Goal: Information Seeking & Learning: Learn about a topic

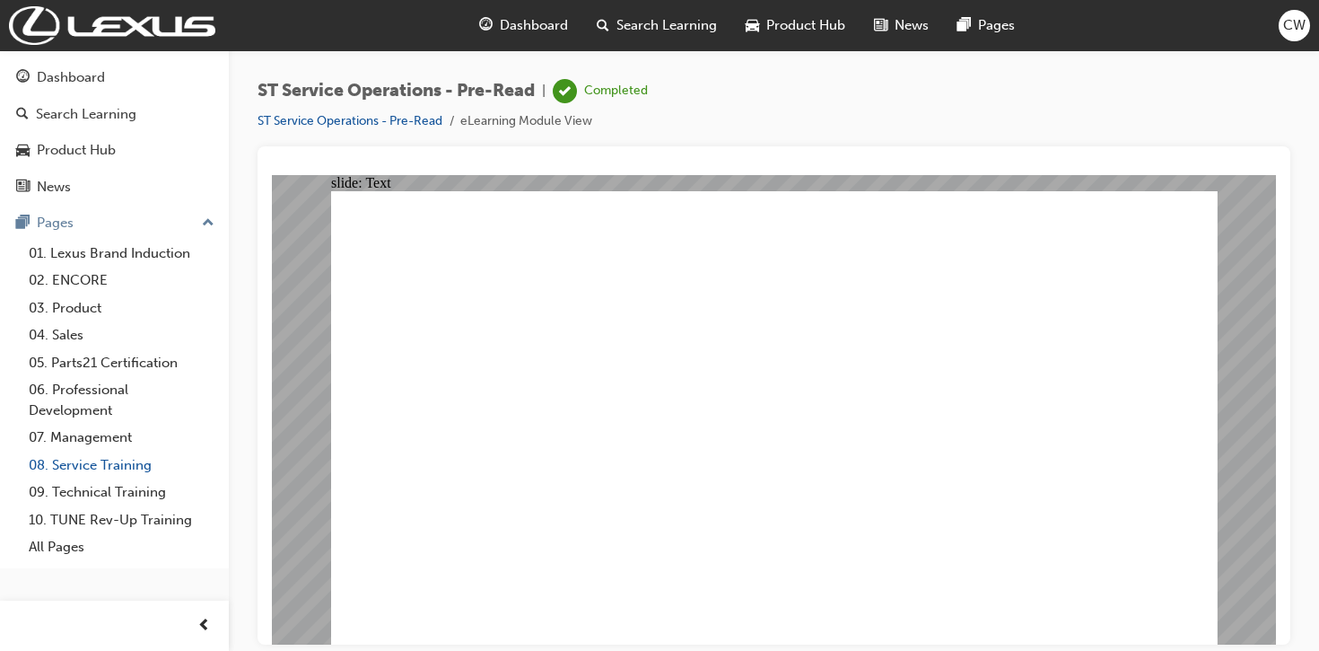
click at [127, 466] on link "08. Service Training" at bounding box center [122, 465] width 200 height 28
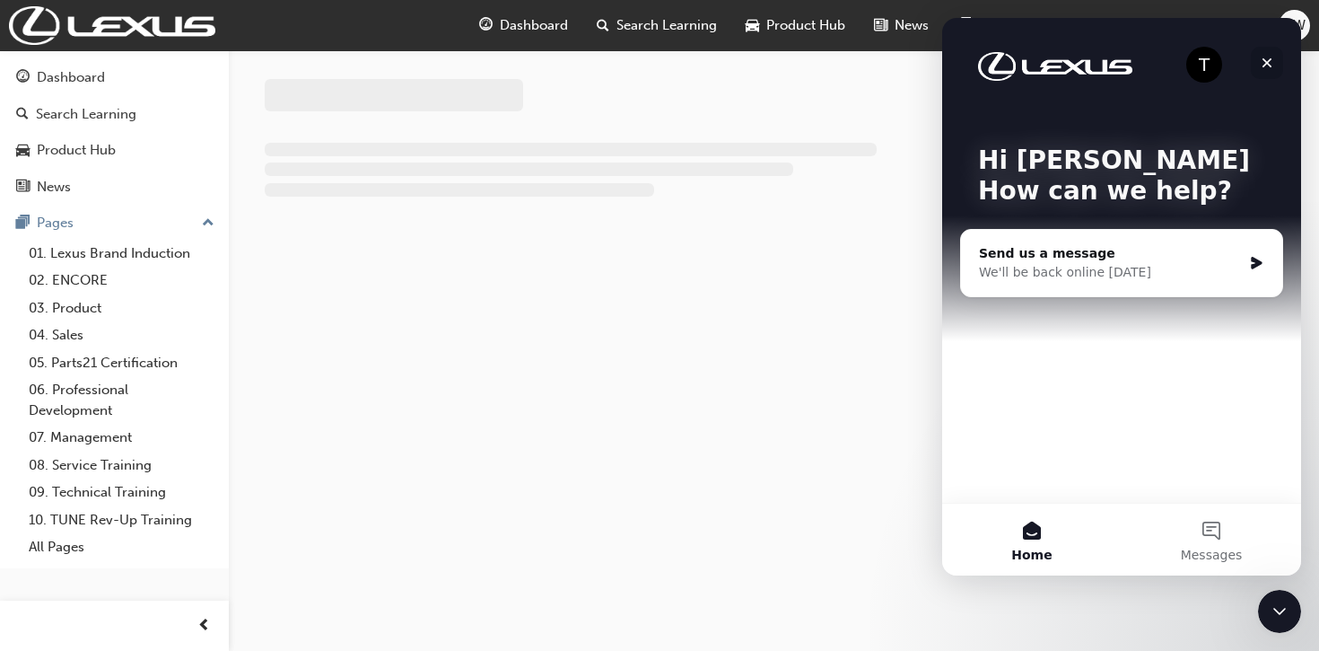
click at [1269, 64] on icon "Close" at bounding box center [1267, 63] width 10 height 10
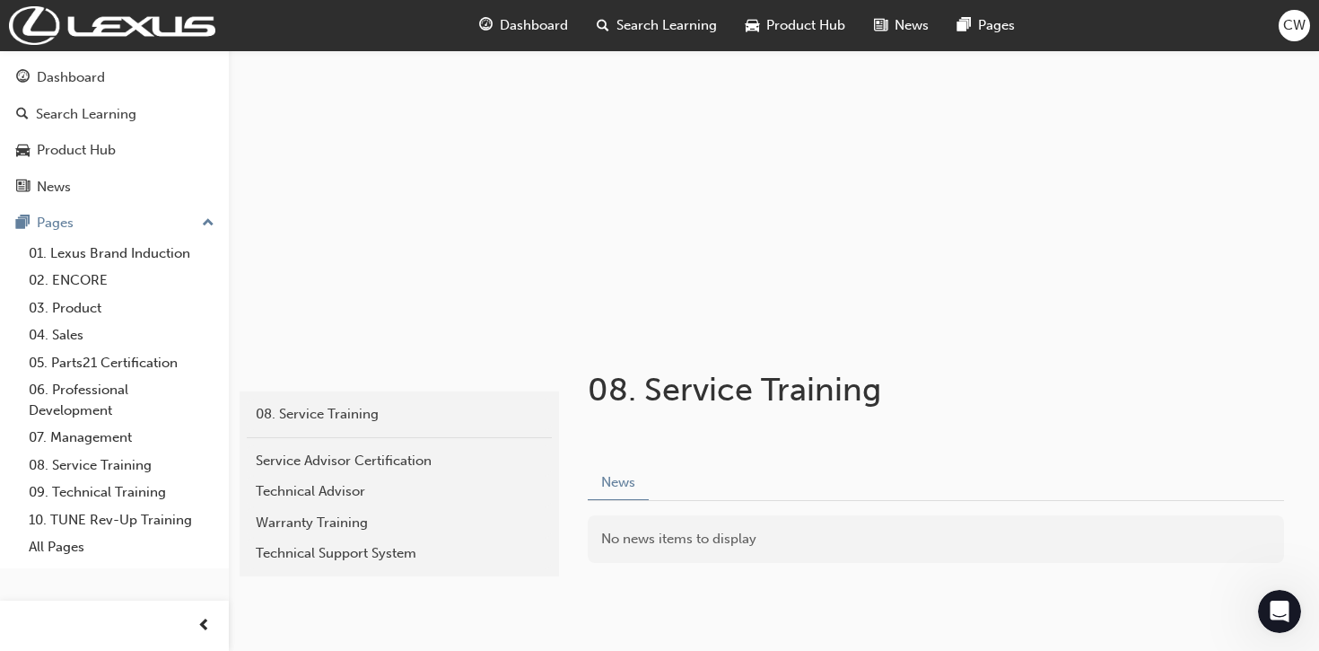
scroll to position [146, 0]
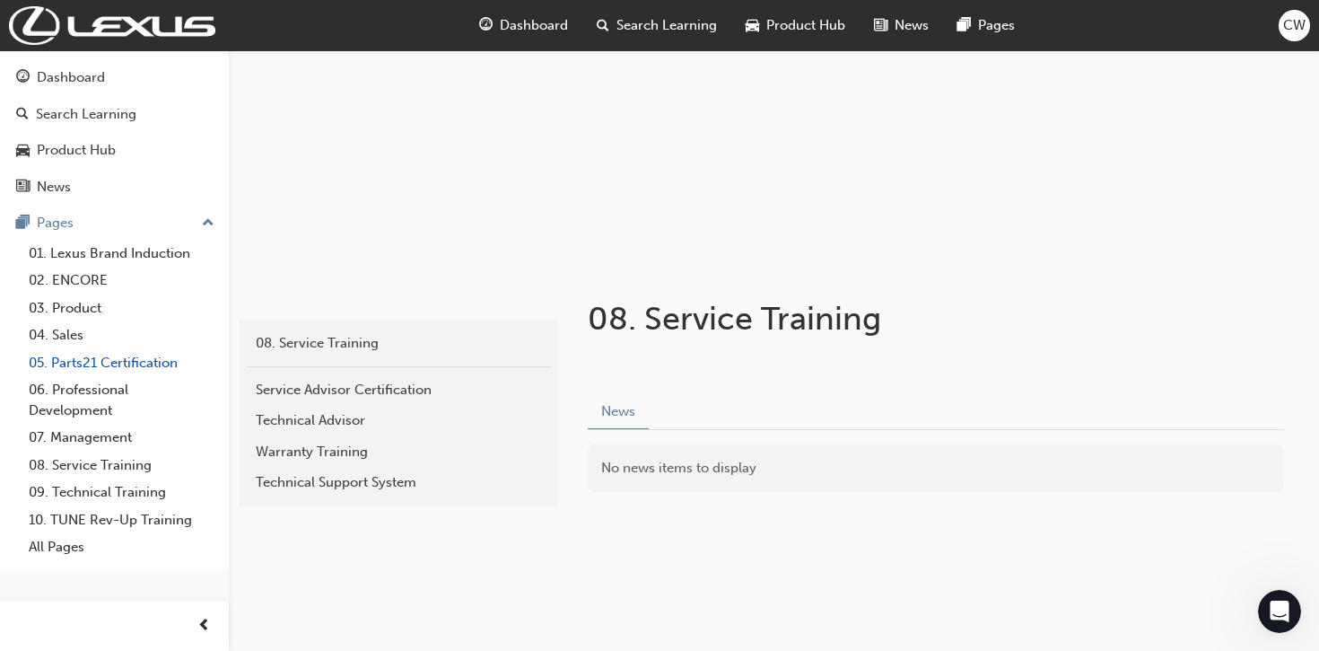
click at [146, 366] on link "05. Parts21 Certification" at bounding box center [122, 363] width 200 height 28
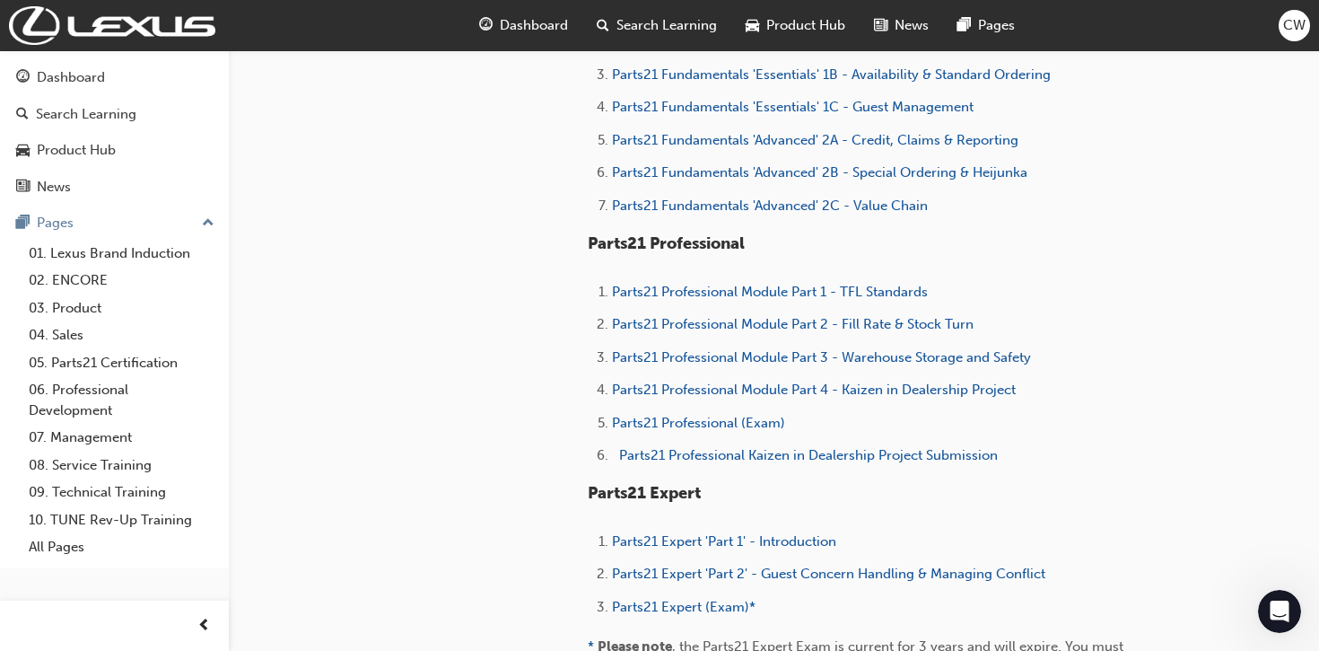
scroll to position [883, 0]
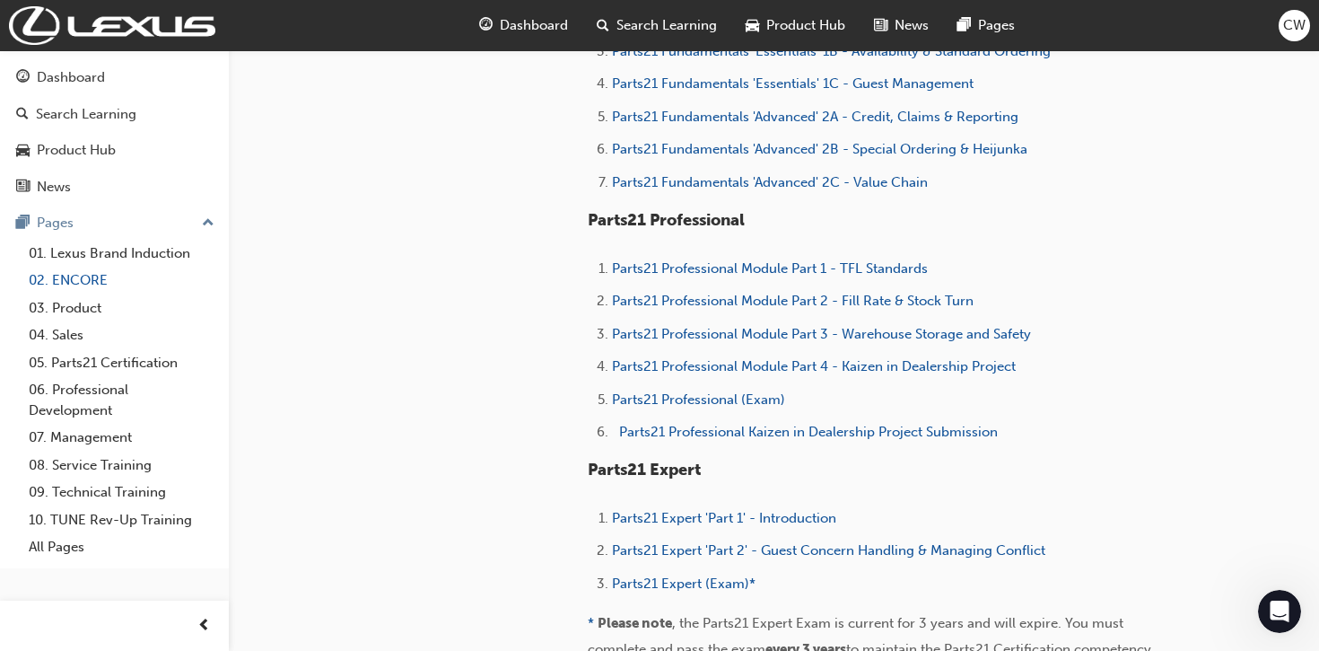
click at [94, 290] on link "02. ENCORE" at bounding box center [122, 280] width 200 height 28
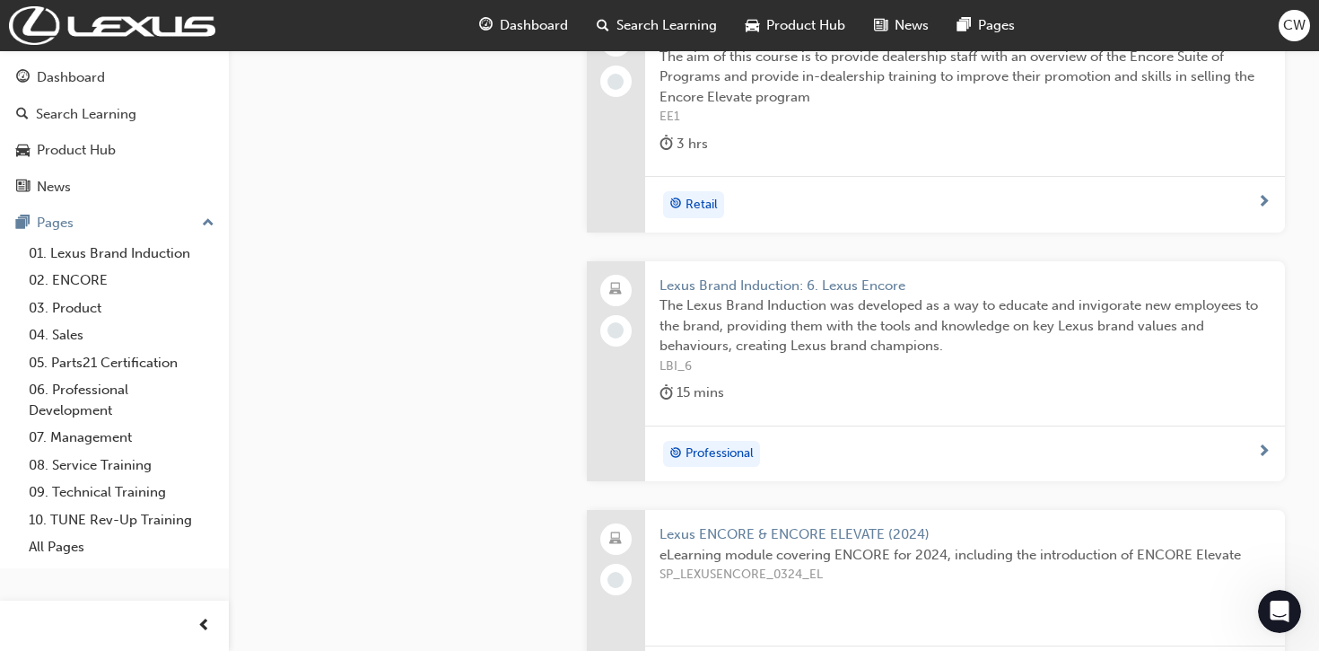
scroll to position [817, 0]
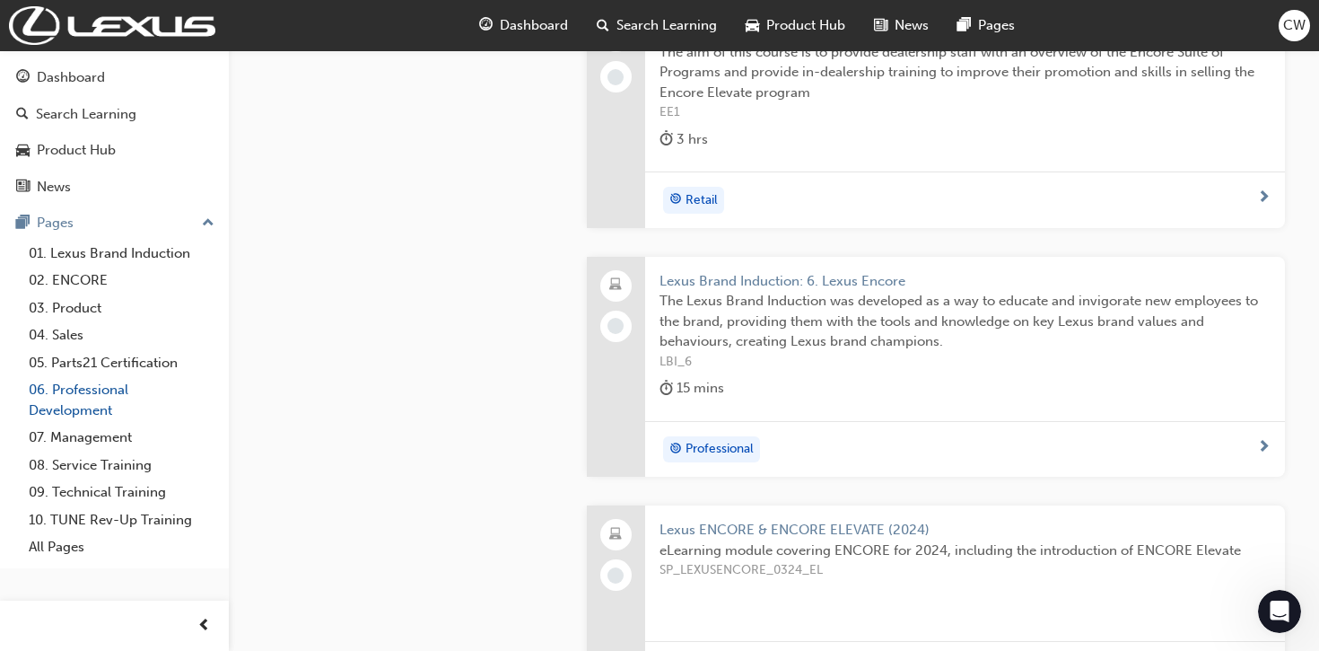
click at [118, 400] on link "06. Professional Development" at bounding box center [122, 400] width 200 height 48
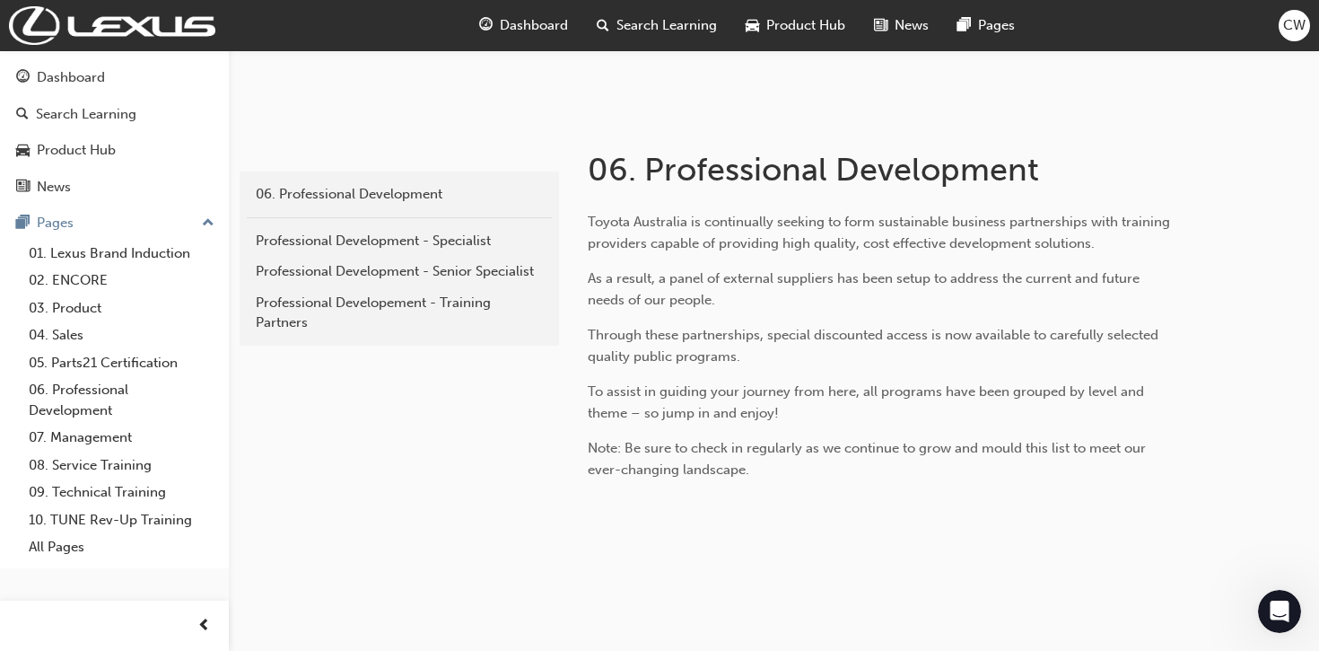
scroll to position [297, 0]
click at [121, 492] on link "09. Technical Training" at bounding box center [122, 492] width 200 height 28
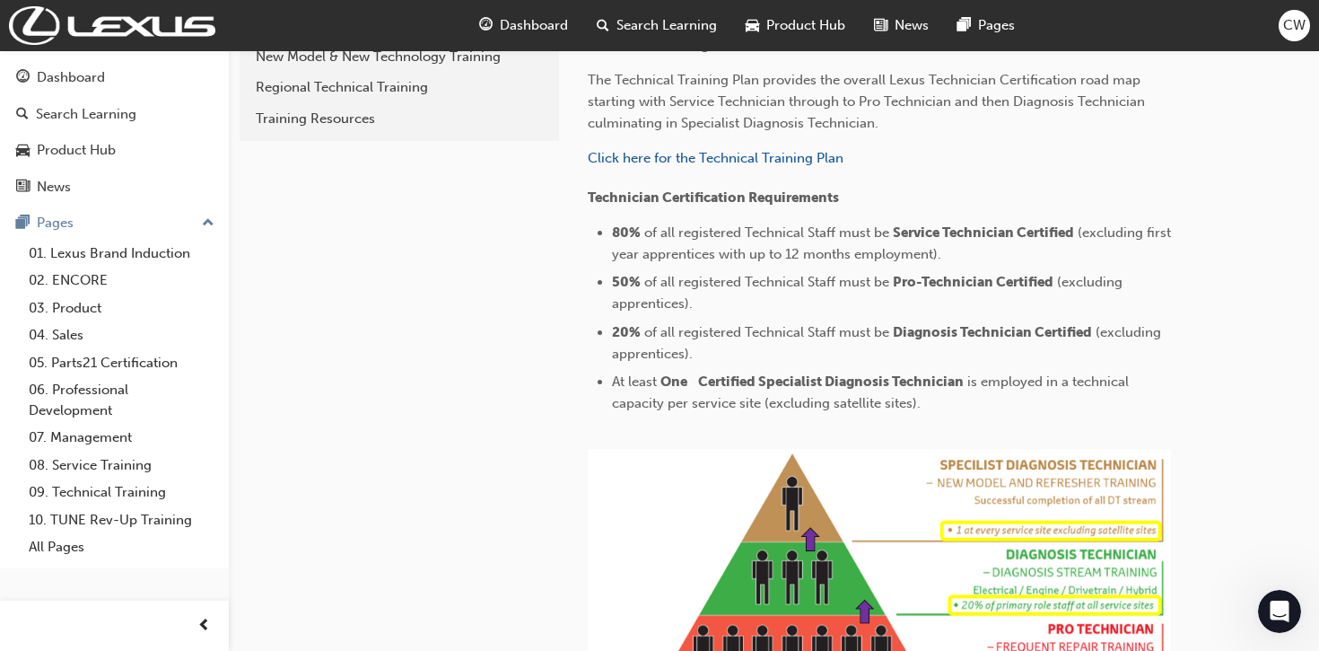
scroll to position [607, 0]
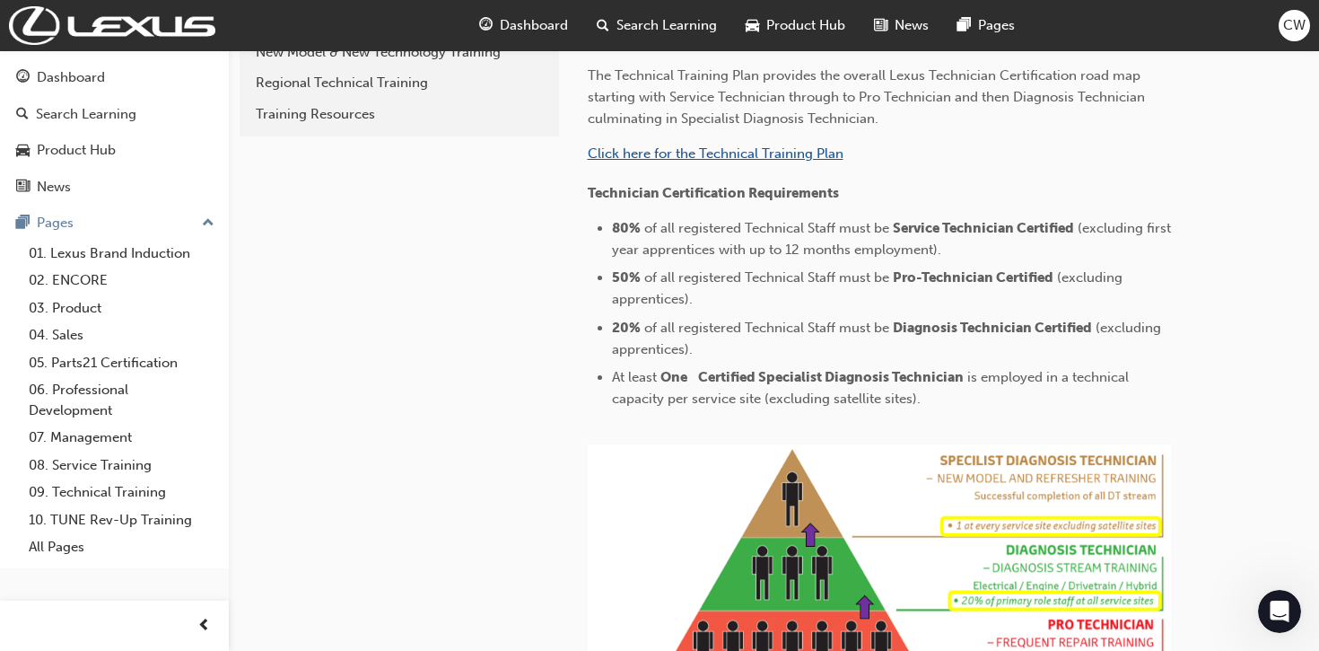
click at [639, 156] on span "Click here for the Technical Training Plan" at bounding box center [716, 153] width 256 height 16
